Goal: Information Seeking & Learning: Check status

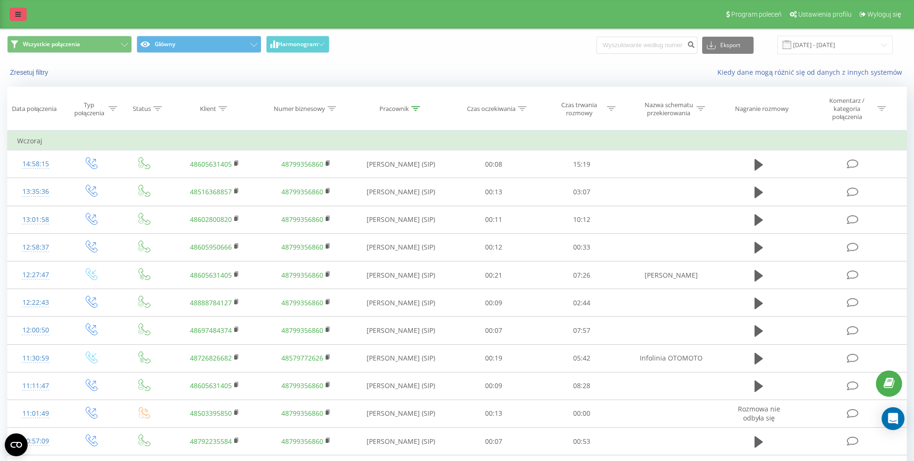
click at [19, 13] on icon at bounding box center [18, 14] width 6 height 7
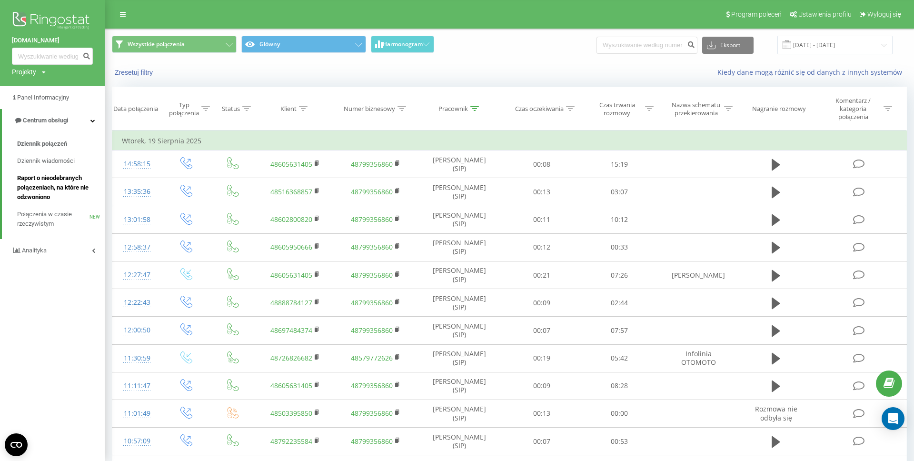
click at [57, 180] on span "Raport o nieodebranych połączeniach, na które nie odzwoniono" at bounding box center [58, 187] width 83 height 29
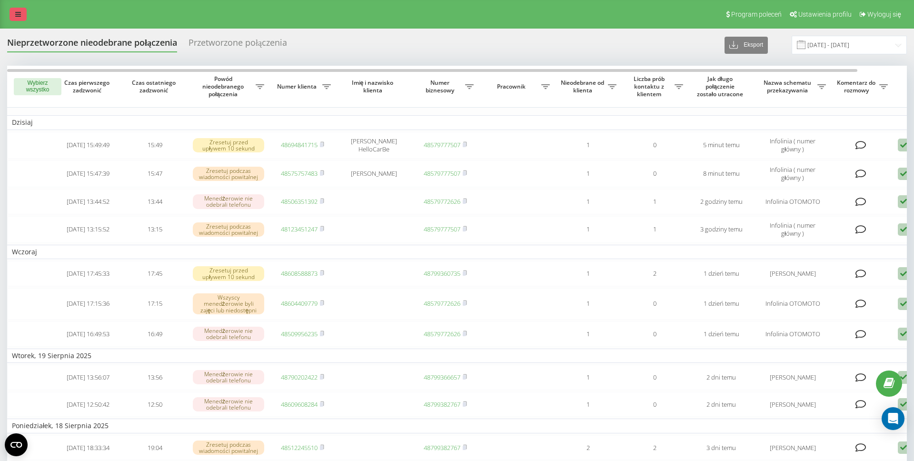
click at [16, 17] on icon at bounding box center [18, 14] width 6 height 7
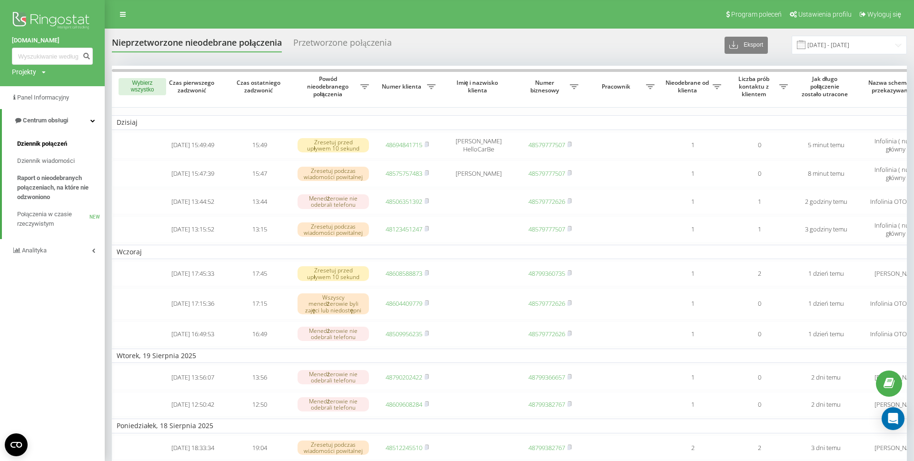
click at [51, 149] on link "Dziennik połączeń" at bounding box center [61, 143] width 88 height 17
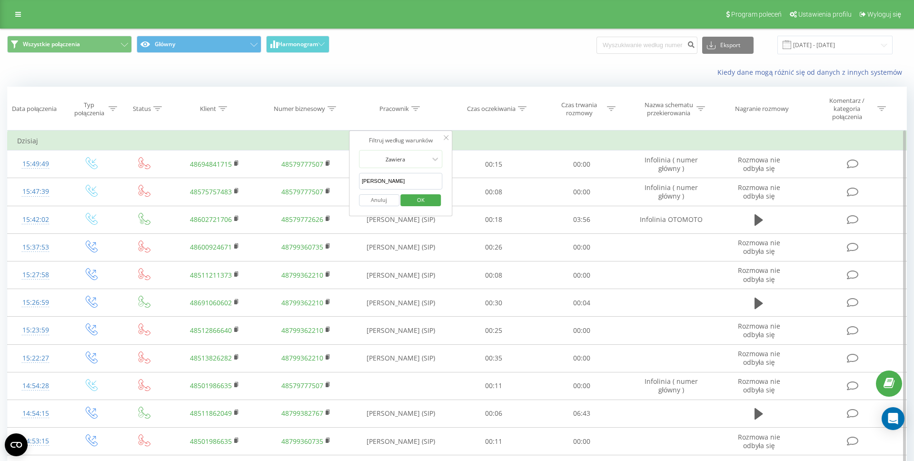
click at [418, 199] on span "OK" at bounding box center [421, 199] width 27 height 15
